Goal: Book appointment/travel/reservation

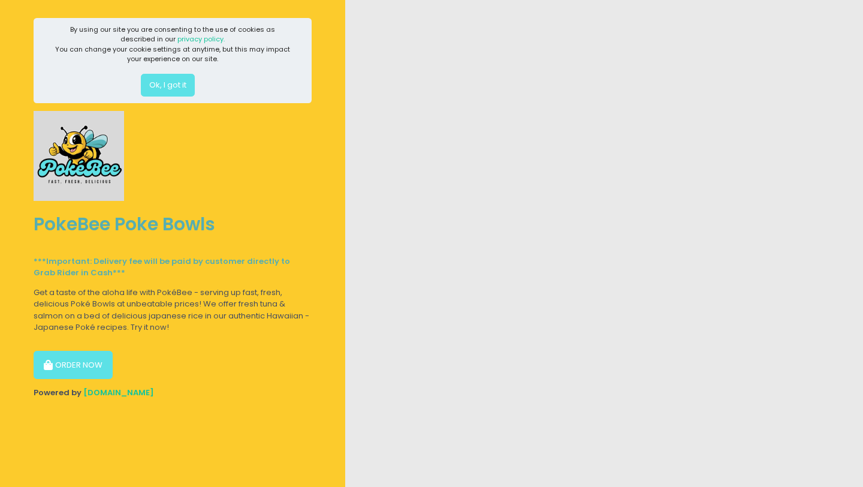
click at [92, 370] on button "ORDER NOW" at bounding box center [73, 365] width 79 height 29
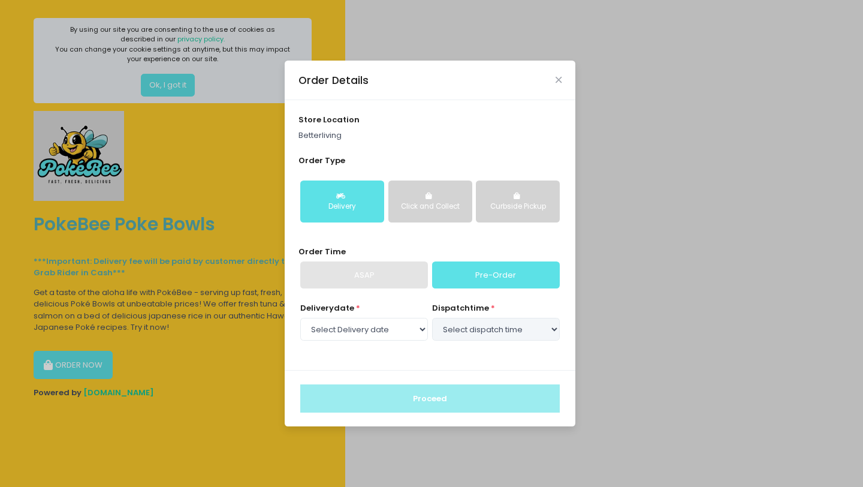
select select "[DATE]"
click at [397, 269] on div "ASAP" at bounding box center [364, 275] width 128 height 28
click at [396, 346] on div "Delivery date * Select Delivery date [DATE] [DATE] dispatch time * Select dispa…" at bounding box center [430, 329] width 264 height 54
click at [396, 323] on select "Select Delivery date [DATE] [DATE]" at bounding box center [364, 329] width 128 height 23
click at [444, 327] on select "Select dispatch time 11:30 AM - 12:00 PM 12:00 PM - 12:30 PM 12:30 PM - 01:00 P…" at bounding box center [496, 329] width 128 height 23
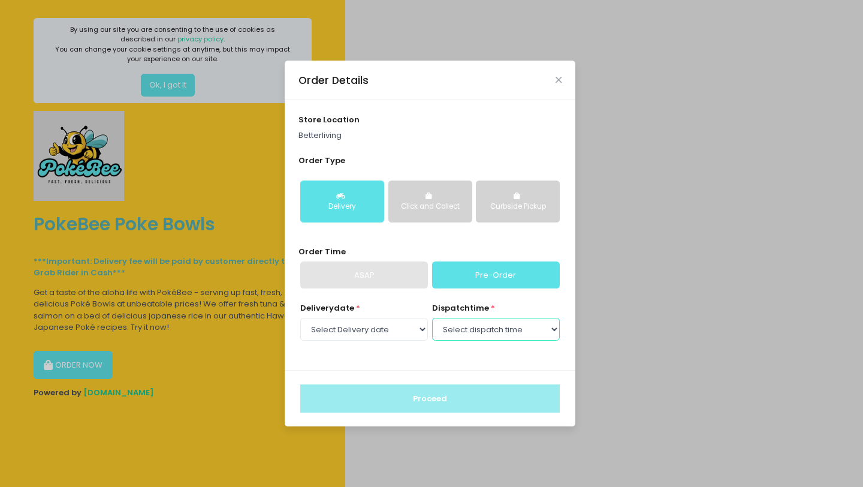
select select "11:30"
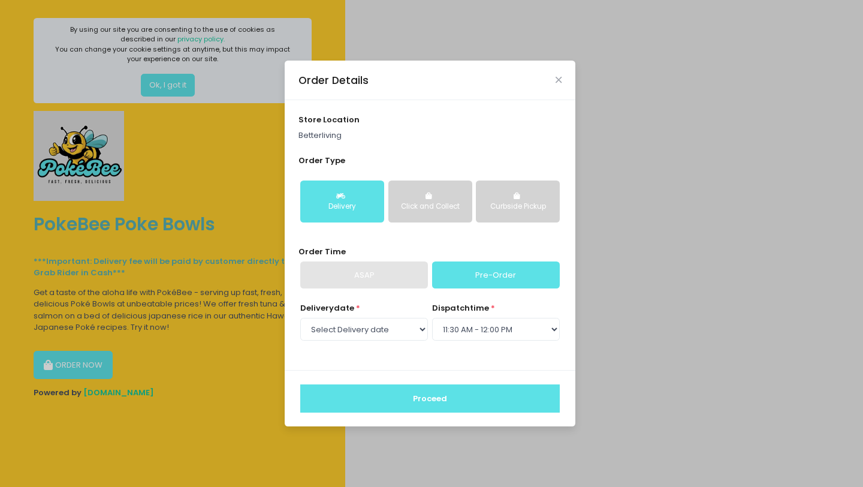
click at [416, 401] on button "Proceed" at bounding box center [430, 398] width 260 height 29
